Goal: Task Accomplishment & Management: Use online tool/utility

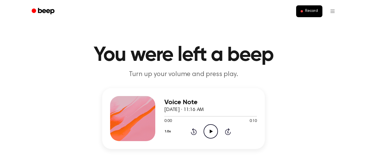
click at [204, 131] on circle at bounding box center [211, 132] width 14 height 14
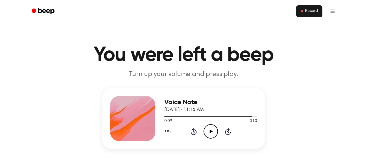
click at [301, 15] on button "Record" at bounding box center [309, 11] width 26 height 12
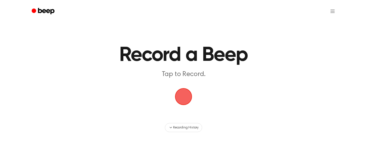
click at [181, 95] on span "button" at bounding box center [183, 97] width 18 height 18
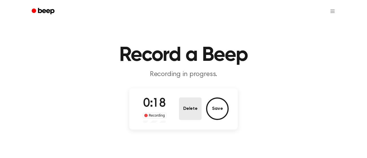
click at [193, 109] on button "Delete" at bounding box center [190, 109] width 23 height 23
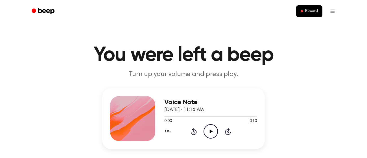
click at [191, 110] on span "October 9, 2025 · 11:16 AM" at bounding box center [183, 109] width 39 height 5
click at [308, 13] on span "Record" at bounding box center [311, 11] width 13 height 5
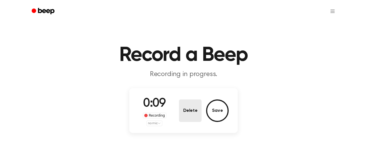
click at [185, 109] on button "Delete" at bounding box center [190, 111] width 23 height 23
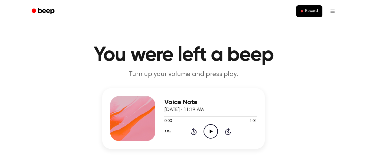
click at [205, 136] on circle at bounding box center [211, 132] width 14 height 14
click at [193, 129] on icon at bounding box center [194, 131] width 6 height 7
click at [168, 134] on button "1.0x" at bounding box center [168, 132] width 8 height 10
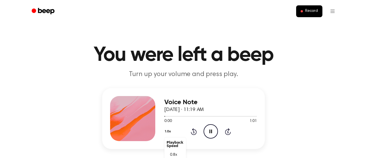
scroll to position [12, 0]
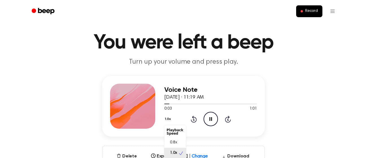
click at [144, 131] on div "Voice Note [DATE] · 11:19 AM 0:03 1:01 Your browser does not support the [objec…" at bounding box center [183, 106] width 162 height 61
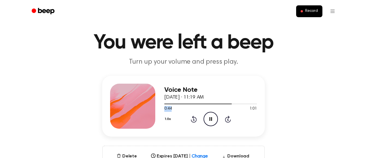
drag, startPoint x: 232, startPoint y: 104, endPoint x: 173, endPoint y: 107, distance: 58.7
click at [173, 107] on div "0:44 1:01 Your browser does not support the [object Object] element." at bounding box center [210, 107] width 93 height 10
click at [164, 105] on div at bounding box center [210, 104] width 93 height 5
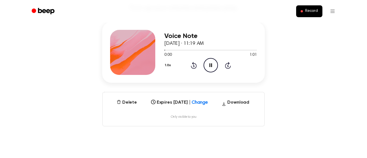
scroll to position [71, 0]
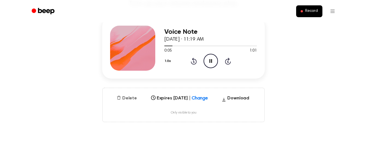
click at [131, 100] on button "Delete" at bounding box center [126, 98] width 25 height 7
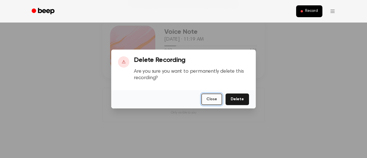
click at [209, 95] on button "Close" at bounding box center [211, 100] width 21 height 12
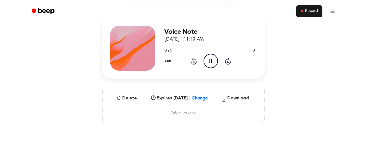
click at [318, 7] on button "Record" at bounding box center [309, 11] width 26 height 12
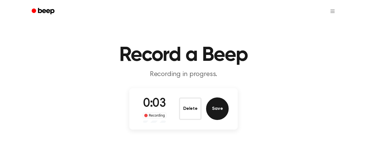
click at [214, 105] on button "Save" at bounding box center [217, 109] width 23 height 23
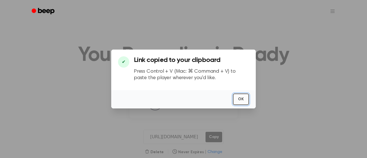
click at [246, 99] on button "OK" at bounding box center [241, 100] width 16 height 12
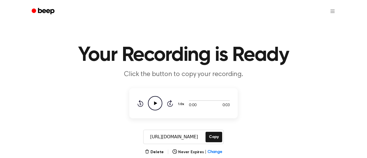
click at [155, 105] on icon "Play Audio" at bounding box center [155, 103] width 14 height 14
click at [155, 105] on icon "Pause Audio" at bounding box center [155, 103] width 14 height 14
click at [153, 104] on icon "Play Audio" at bounding box center [155, 103] width 14 height 14
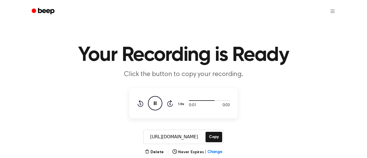
click at [153, 104] on icon "Pause Audio" at bounding box center [155, 103] width 14 height 14
click at [153, 104] on icon "Play Audio" at bounding box center [155, 103] width 14 height 14
click at [153, 104] on icon "Pause Audio" at bounding box center [155, 103] width 14 height 14
click at [153, 104] on icon "Play Audio" at bounding box center [155, 103] width 14 height 14
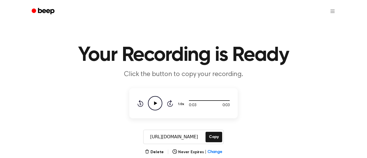
click at [153, 104] on icon "Play Audio" at bounding box center [155, 103] width 14 height 14
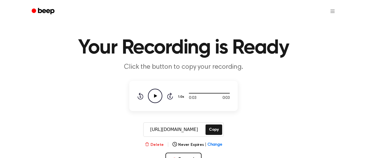
scroll to position [7, 0]
click at [153, 146] on button "Delete" at bounding box center [154, 145] width 19 height 6
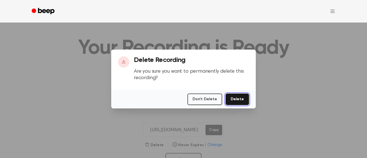
click at [244, 96] on button "Delete" at bounding box center [236, 100] width 23 height 12
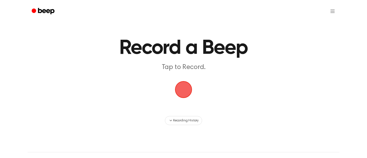
click at [192, 95] on main "Record a Beep Tap to Record. Recording History" at bounding box center [183, 59] width 367 height 132
click at [187, 92] on span "button" at bounding box center [183, 89] width 17 height 17
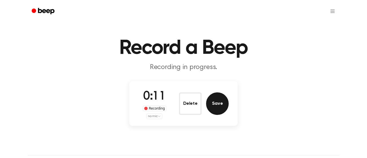
click at [219, 111] on button "Save" at bounding box center [217, 104] width 23 height 23
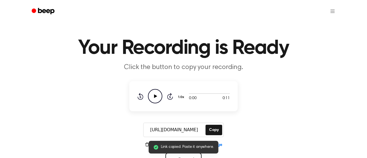
click at [151, 99] on icon "Play Audio" at bounding box center [155, 96] width 14 height 14
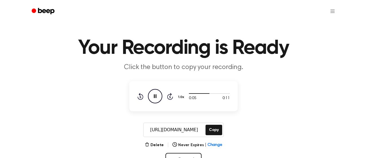
click at [151, 99] on icon "Pause Audio" at bounding box center [155, 96] width 14 height 14
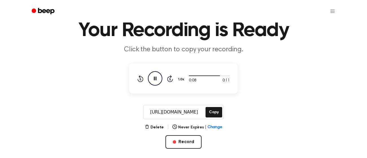
scroll to position [27, 0]
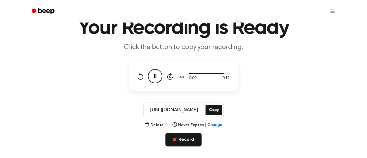
click at [181, 138] on button "Record" at bounding box center [183, 140] width 36 height 14
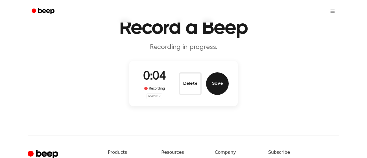
click at [226, 81] on button "Save" at bounding box center [217, 83] width 23 height 23
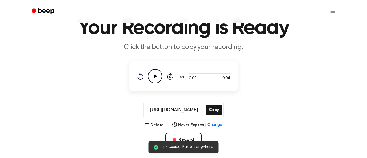
click at [159, 82] on circle at bounding box center [155, 76] width 14 height 14
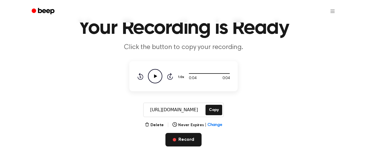
click at [181, 139] on button "Record" at bounding box center [183, 140] width 36 height 14
click at [189, 142] on button "Record" at bounding box center [183, 140] width 36 height 14
